Goal: Information Seeking & Learning: Learn about a topic

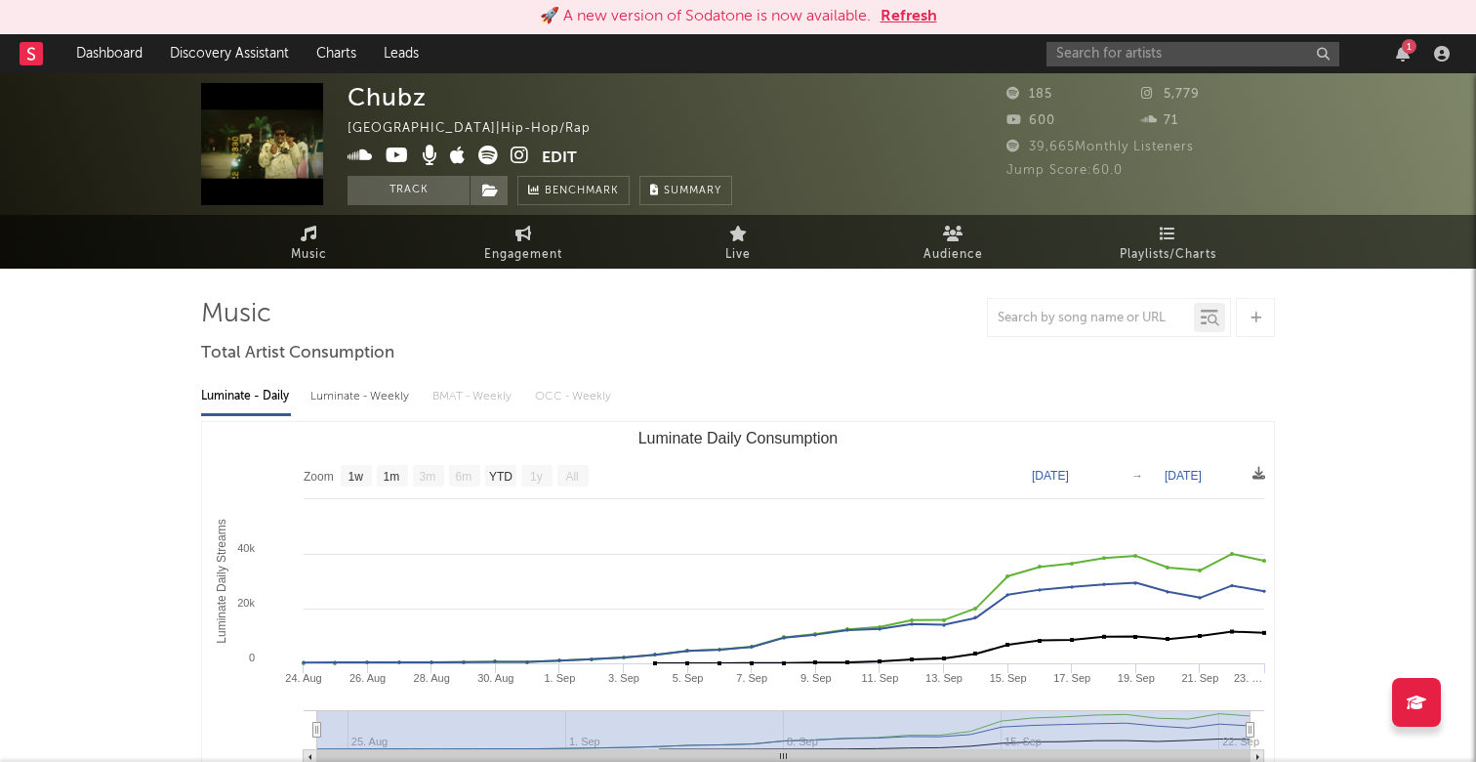
select select "1w"
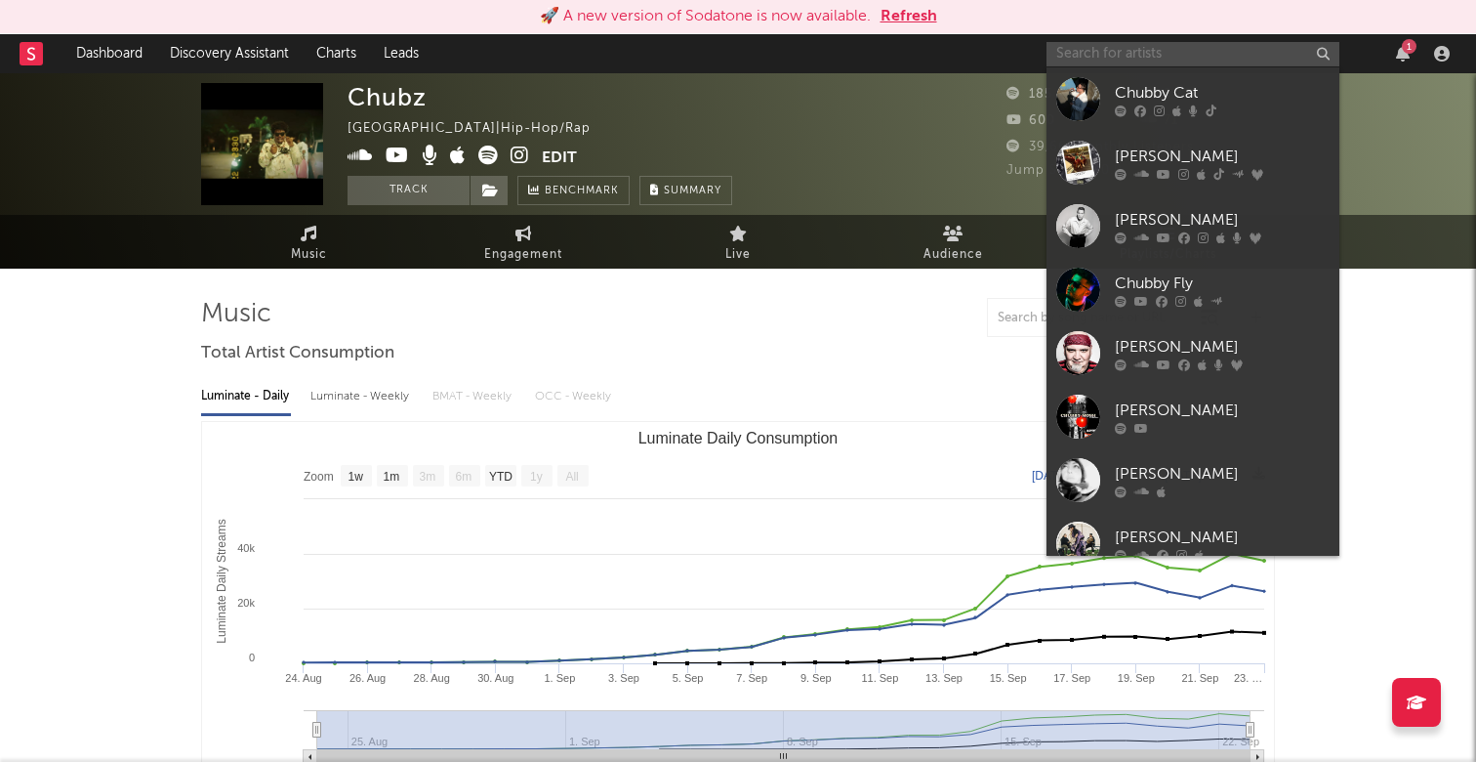
click at [1136, 51] on input "text" at bounding box center [1193, 54] width 293 height 24
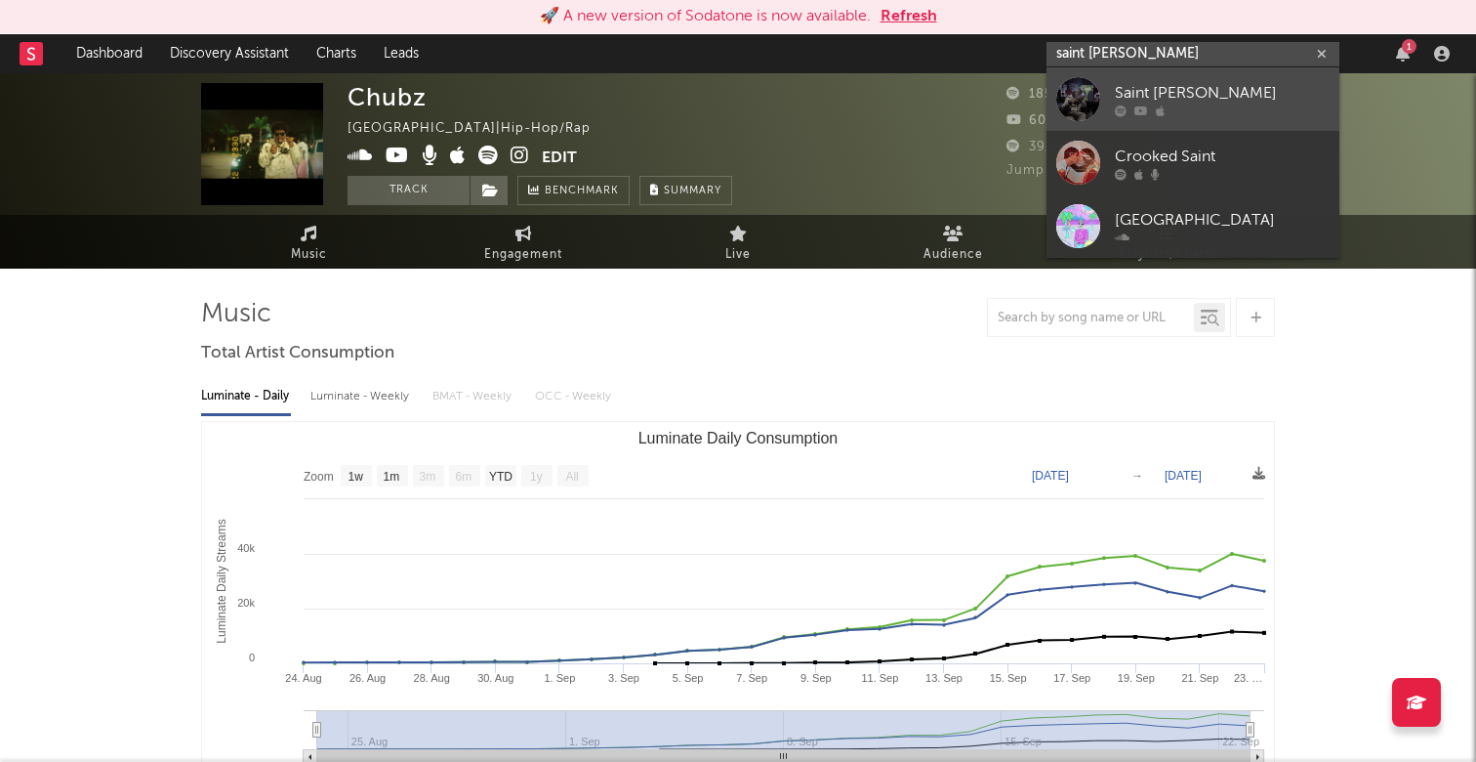
type input "saint [PERSON_NAME]"
click at [1223, 98] on div "Saint [PERSON_NAME]" at bounding box center [1222, 92] width 215 height 23
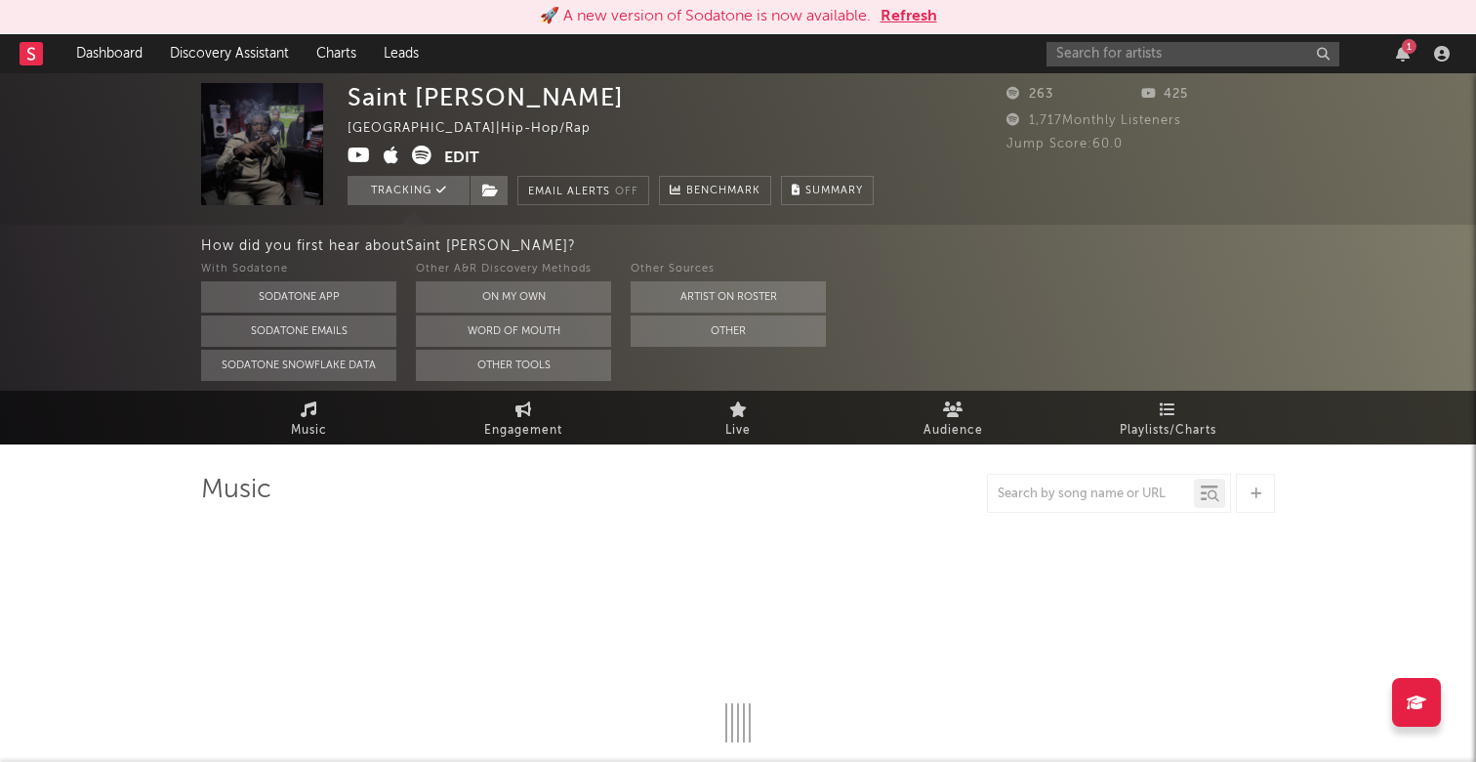
select select "6m"
